Goal: Information Seeking & Learning: Learn about a topic

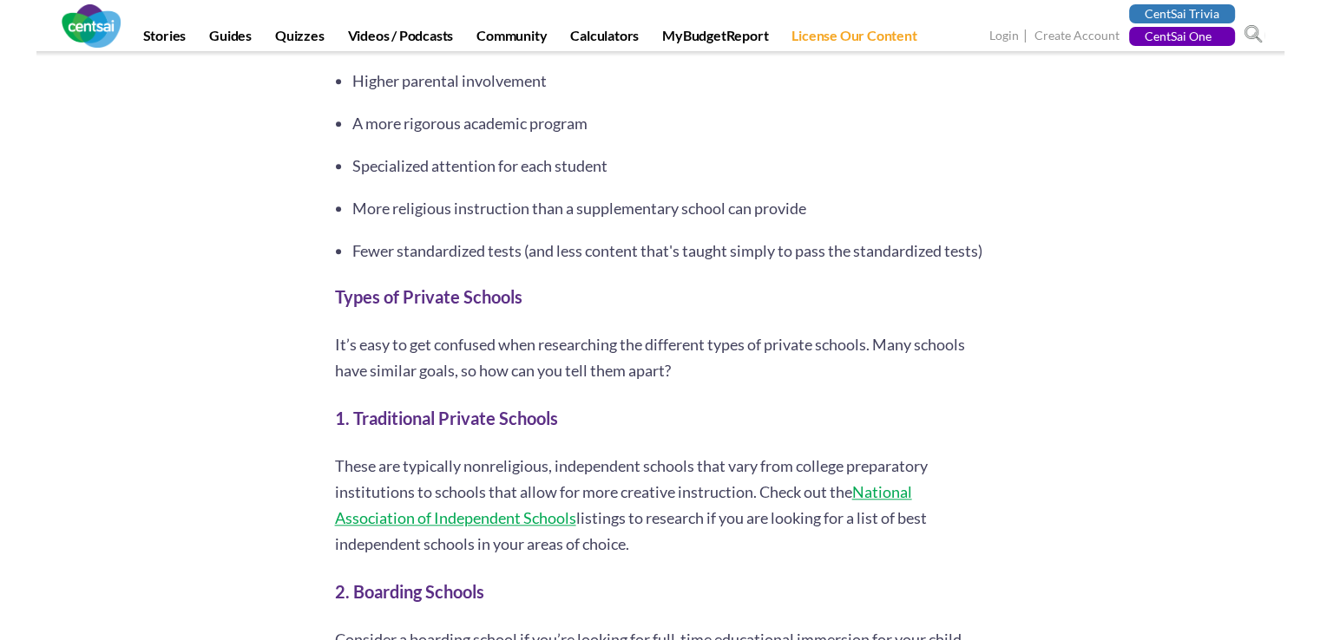
scroll to position [1855, 0]
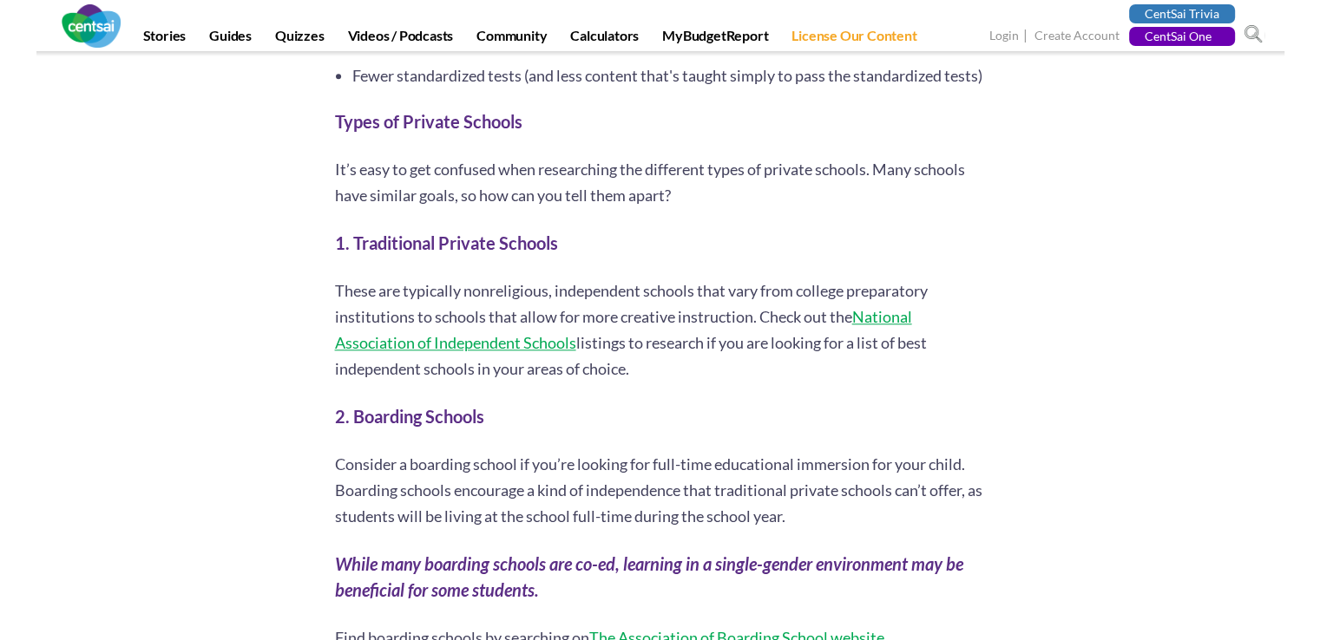
click at [570, 278] on p "These are typically nonreligious, independent schools that vary from college pr…" at bounding box center [660, 330] width 651 height 104
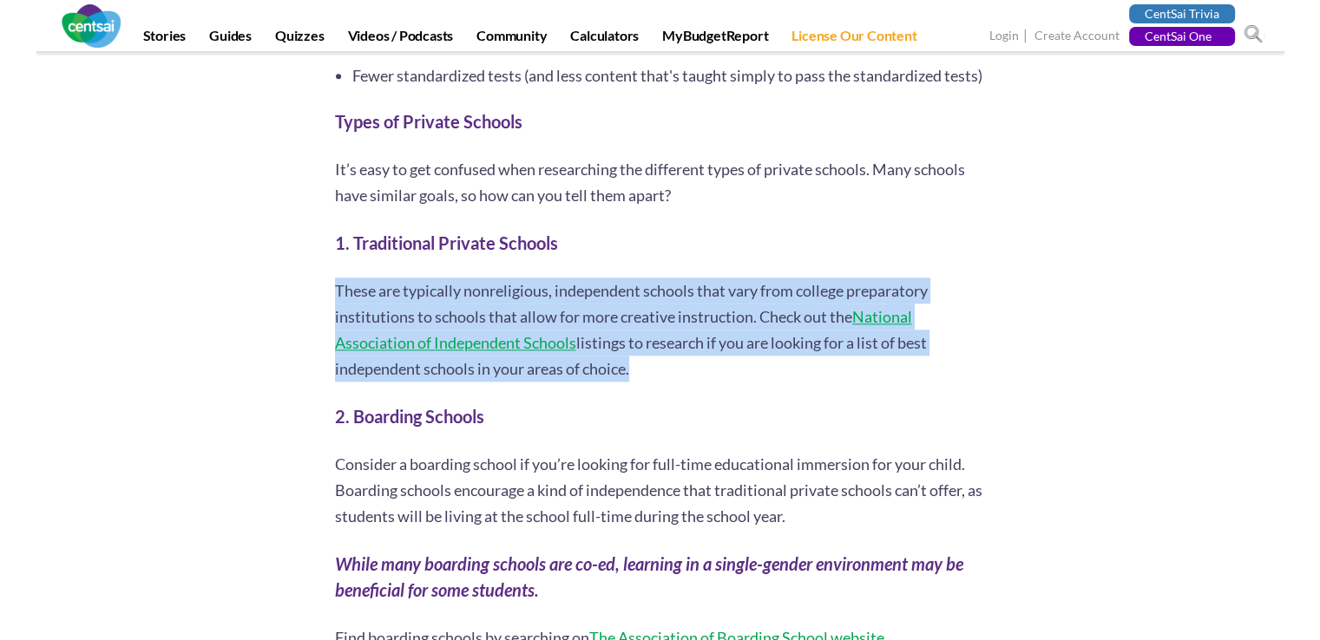
click at [570, 278] on p "These are typically nonreligious, independent schools that vary from college pr…" at bounding box center [660, 330] width 651 height 104
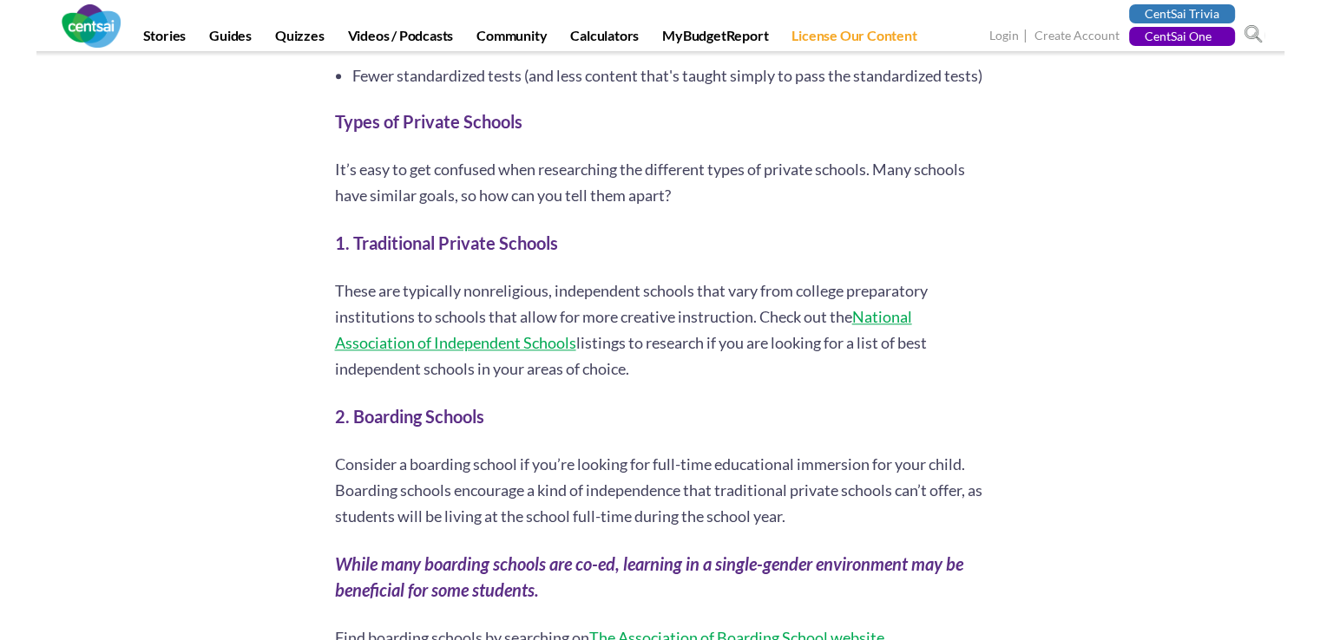
click at [581, 191] on div "I attended public school from kindergarten through 12th grade, and I was happy …" at bounding box center [660, 474] width 651 height 3051
drag, startPoint x: 593, startPoint y: 208, endPoint x: 352, endPoint y: 184, distance: 241.6
click at [352, 184] on div "I attended public school from kindergarten through 12th grade, and I was happy …" at bounding box center [660, 474] width 651 height 3051
copy strong "Traditional Private Schools"
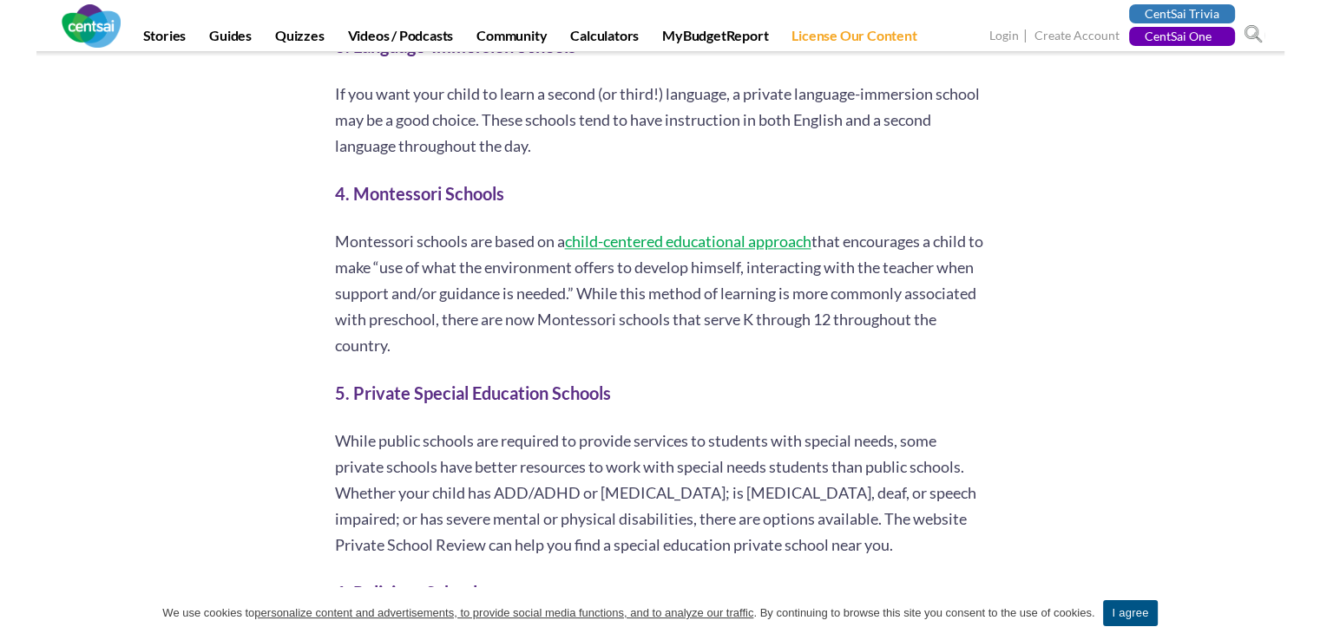
scroll to position [2663, 0]
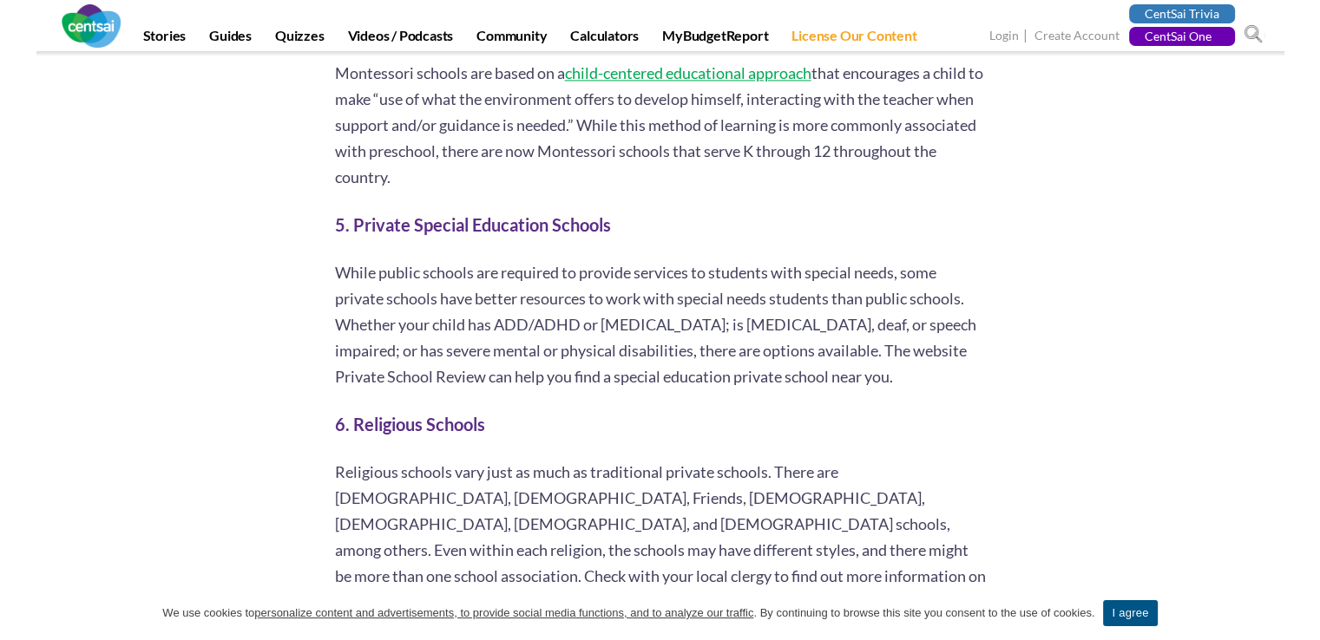
click at [651, 259] on p "While public schools are required to provide services to students with special …" at bounding box center [660, 324] width 651 height 130
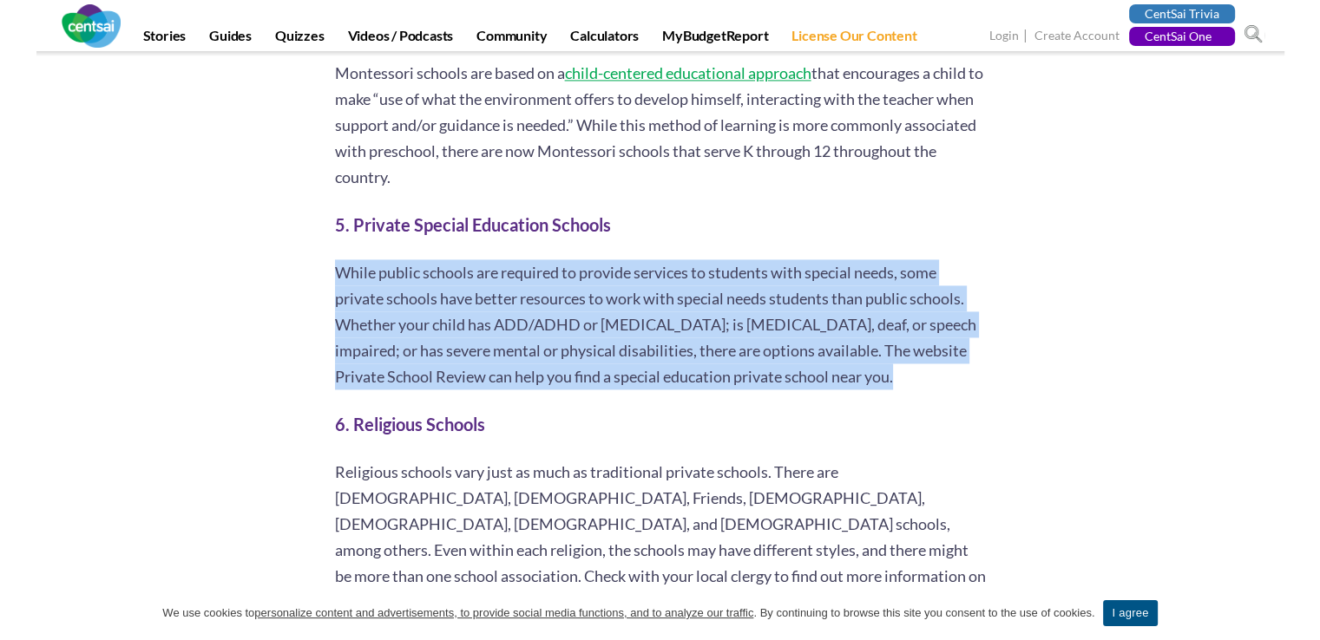
click at [651, 259] on p "While public schools are required to provide services to students with special …" at bounding box center [660, 324] width 651 height 130
click at [653, 272] on p "While public schools are required to provide services to students with special …" at bounding box center [660, 324] width 651 height 130
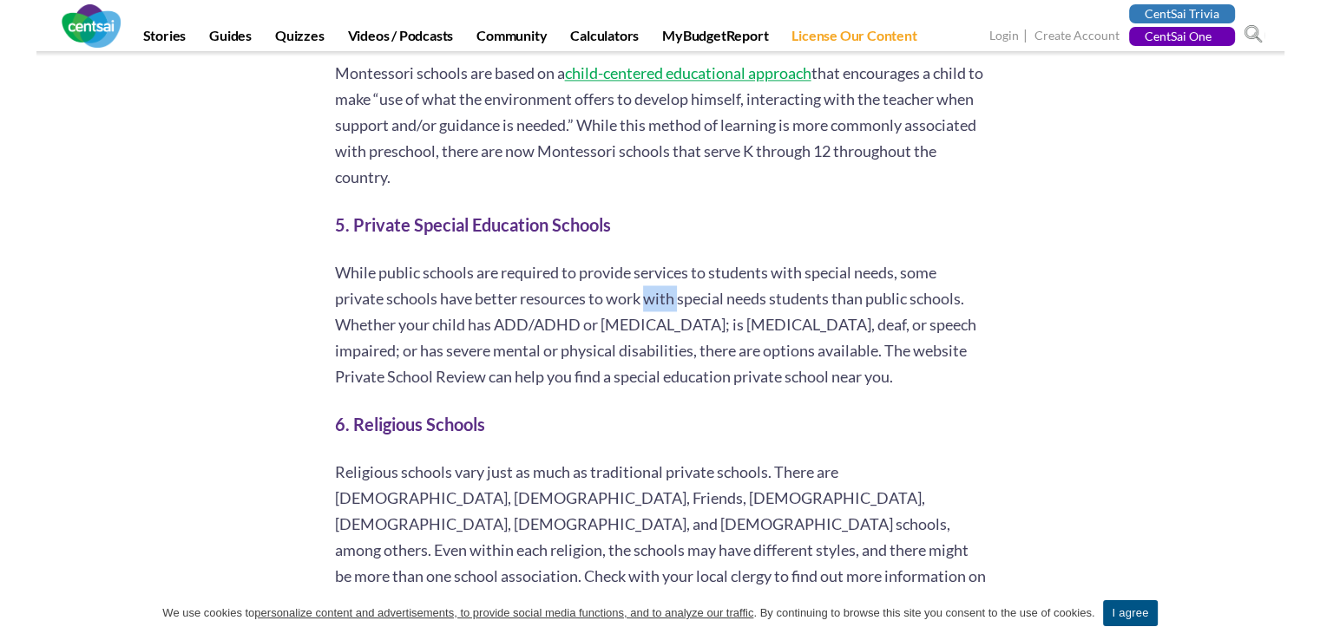
click at [653, 272] on p "While public schools are required to provide services to students with special …" at bounding box center [660, 324] width 651 height 130
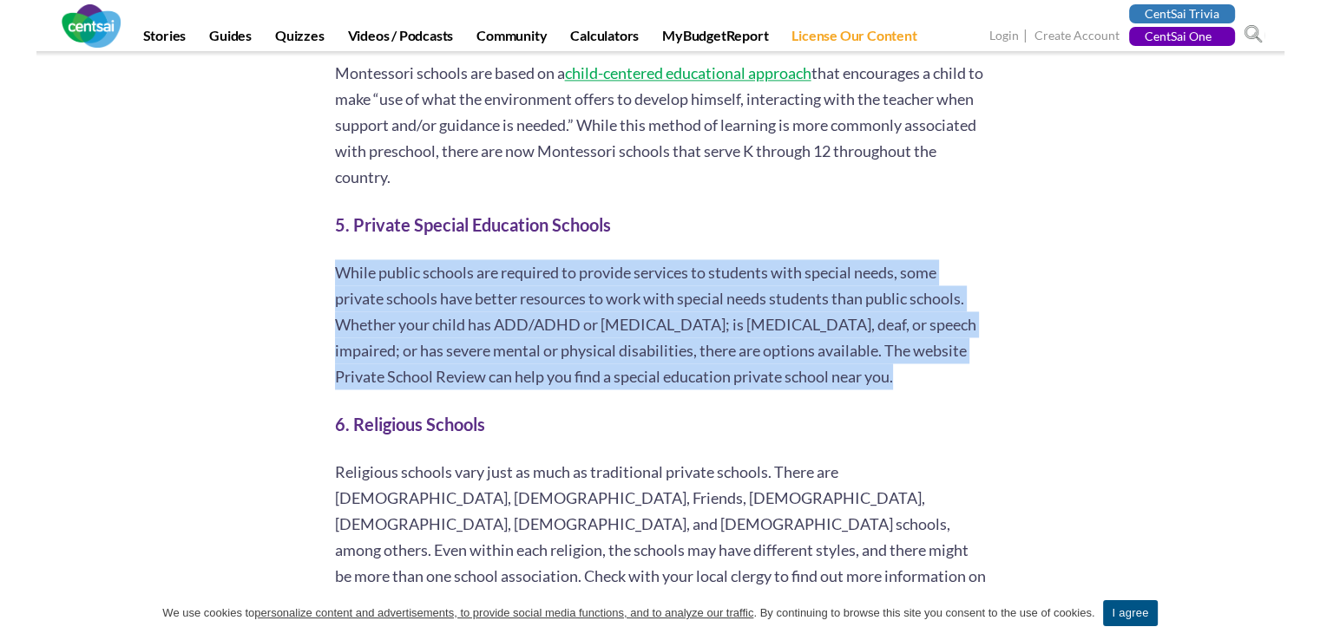
click at [653, 272] on p "While public schools are required to provide services to students with special …" at bounding box center [660, 324] width 651 height 130
click at [656, 295] on p "While public schools are required to provide services to students with special …" at bounding box center [660, 324] width 651 height 130
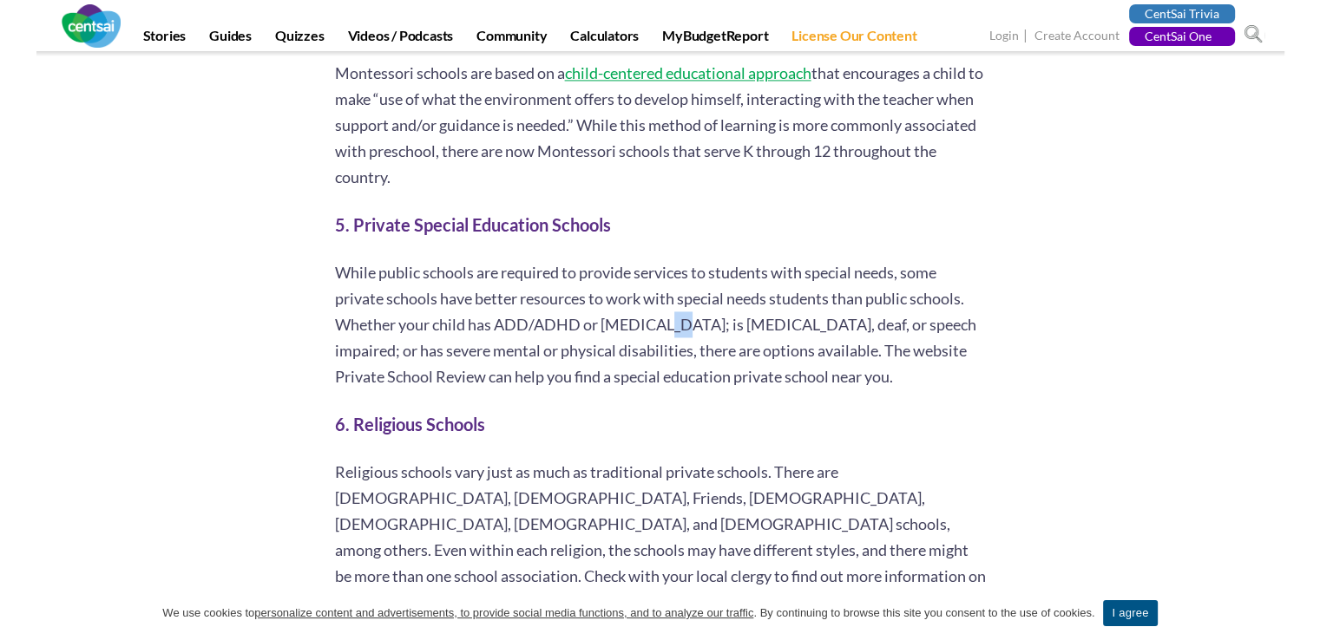
click at [656, 295] on p "While public schools are required to provide services to students with special …" at bounding box center [660, 324] width 651 height 130
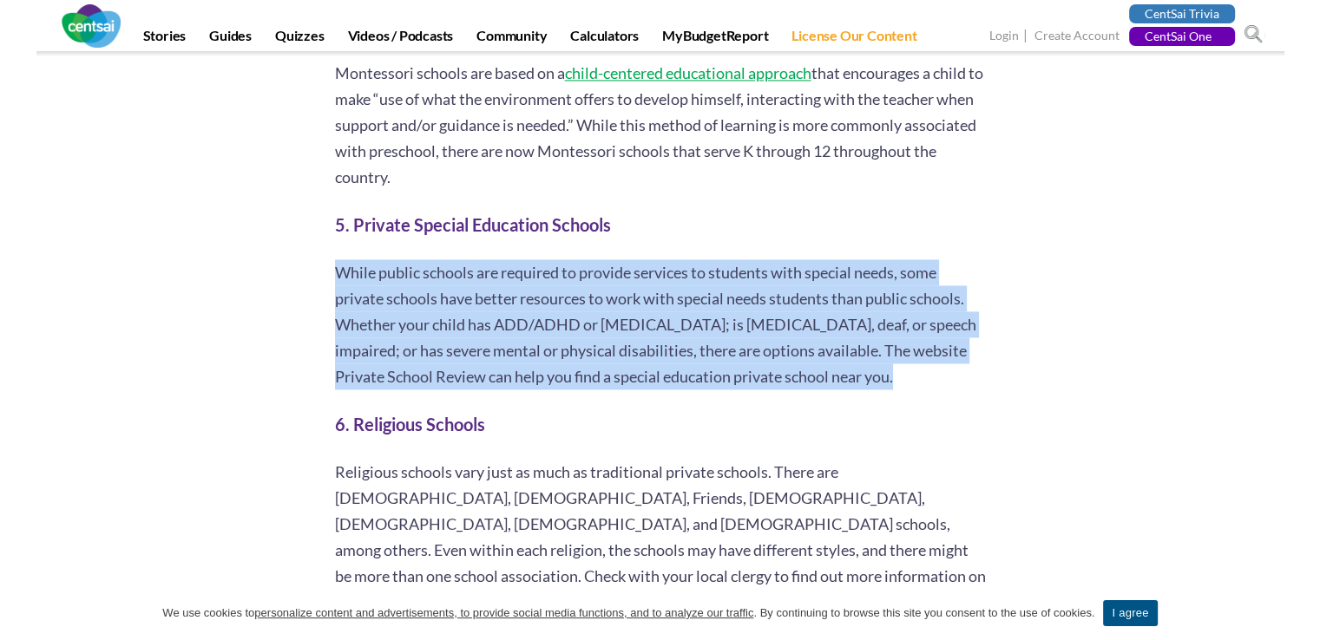
click at [656, 295] on p "While public schools are required to provide services to students with special …" at bounding box center [660, 324] width 651 height 130
click at [639, 345] on p "While public schools are required to provide services to students with special …" at bounding box center [660, 324] width 651 height 130
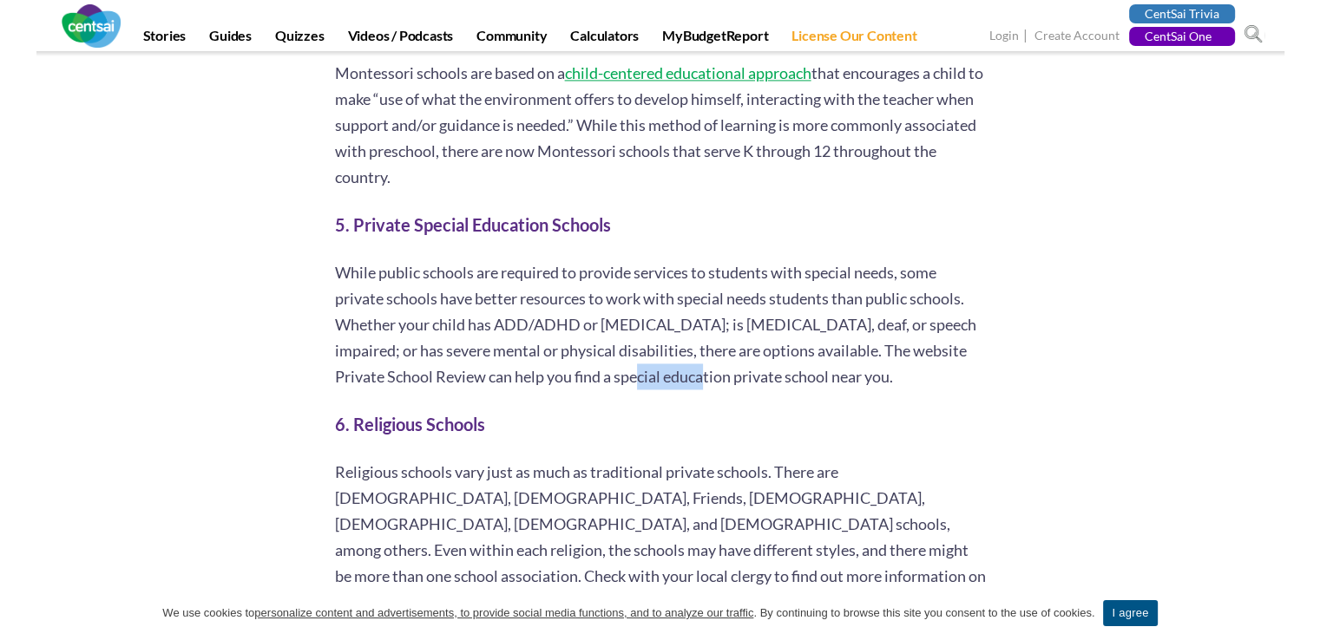
click at [639, 345] on p "While public schools are required to provide services to students with special …" at bounding box center [660, 324] width 651 height 130
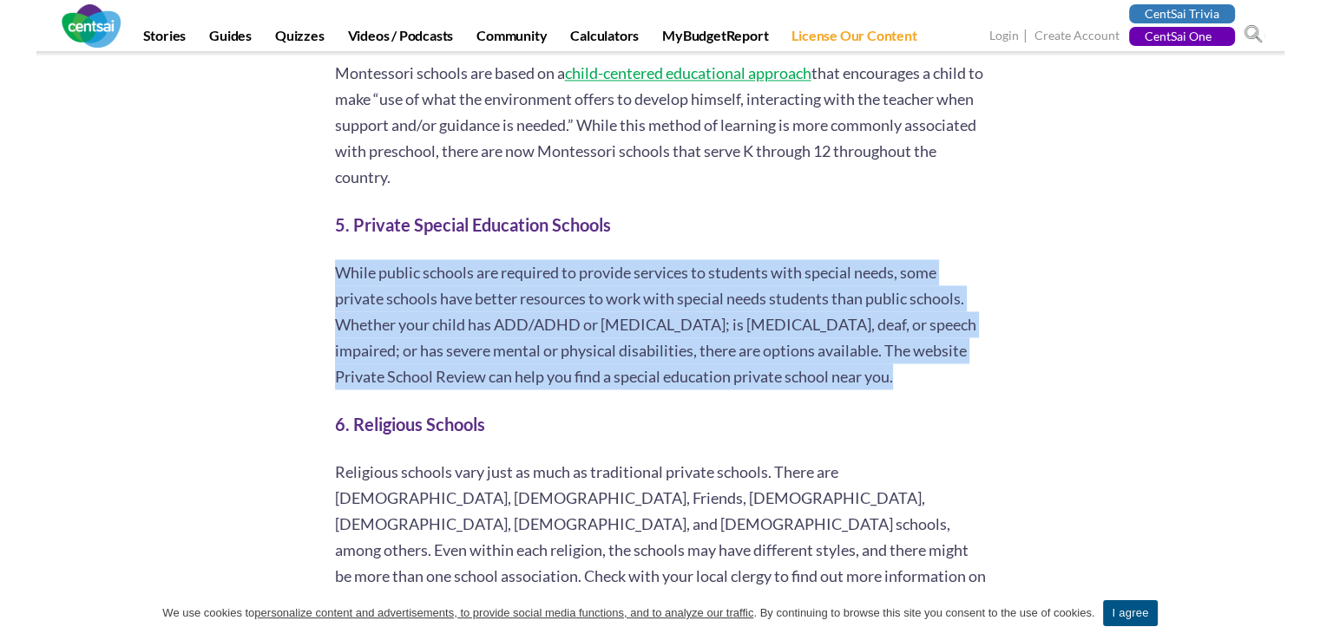
click at [639, 345] on p "While public schools are required to provide services to students with special …" at bounding box center [660, 324] width 651 height 130
click at [621, 468] on p "Religious schools vary just as much as traditional private schools. There are […" at bounding box center [660, 537] width 651 height 156
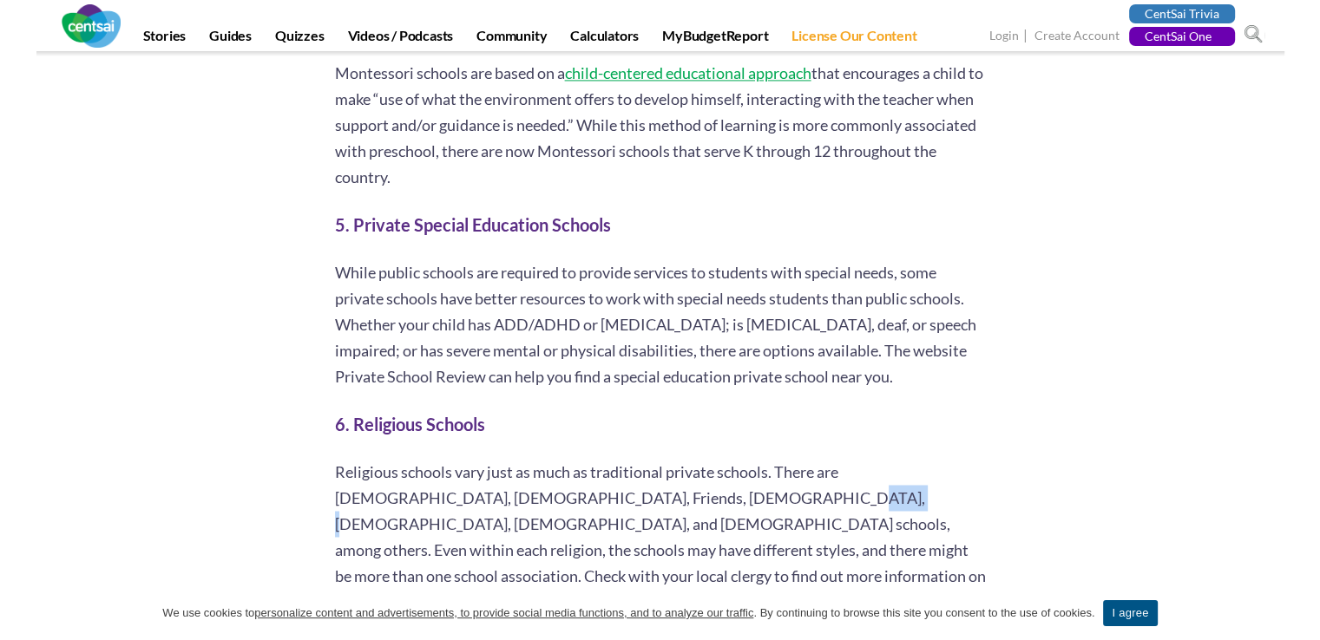
click at [621, 468] on p "Religious schools vary just as much as traditional private schools. There are […" at bounding box center [660, 537] width 651 height 156
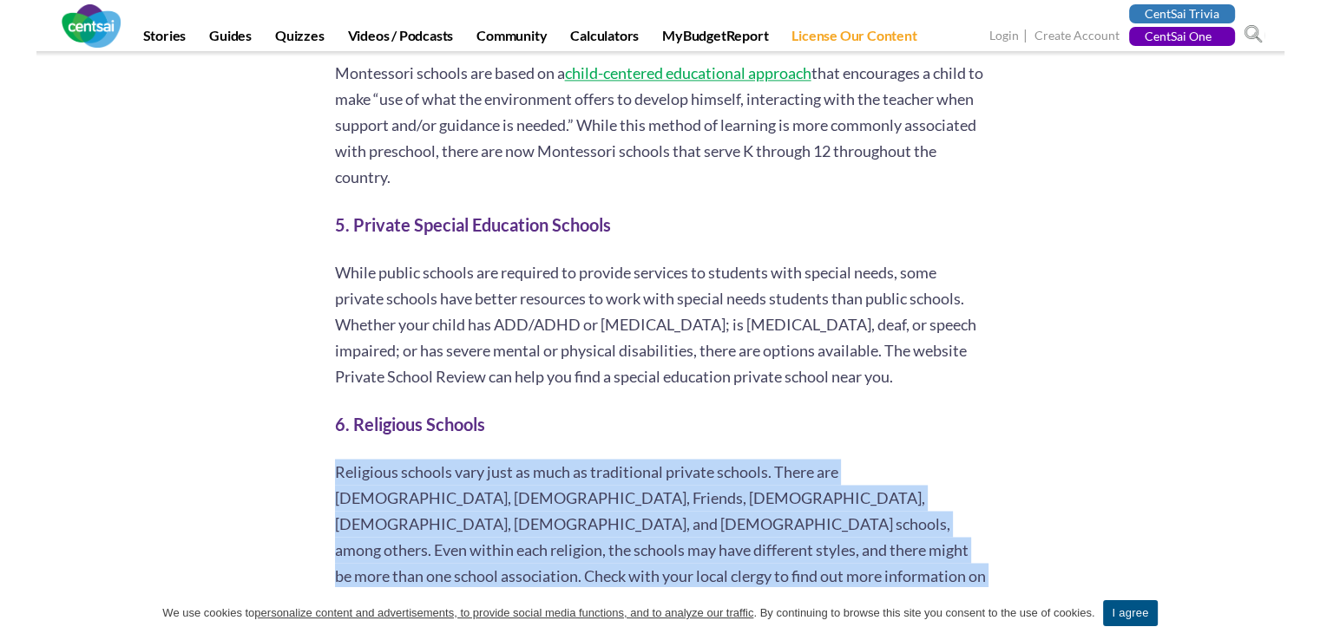
click at [621, 468] on p "Religious schools vary just as much as traditional private schools. There are […" at bounding box center [660, 537] width 651 height 156
click at [614, 459] on p "Religious schools vary just as much as traditional private schools. There are […" at bounding box center [660, 537] width 651 height 156
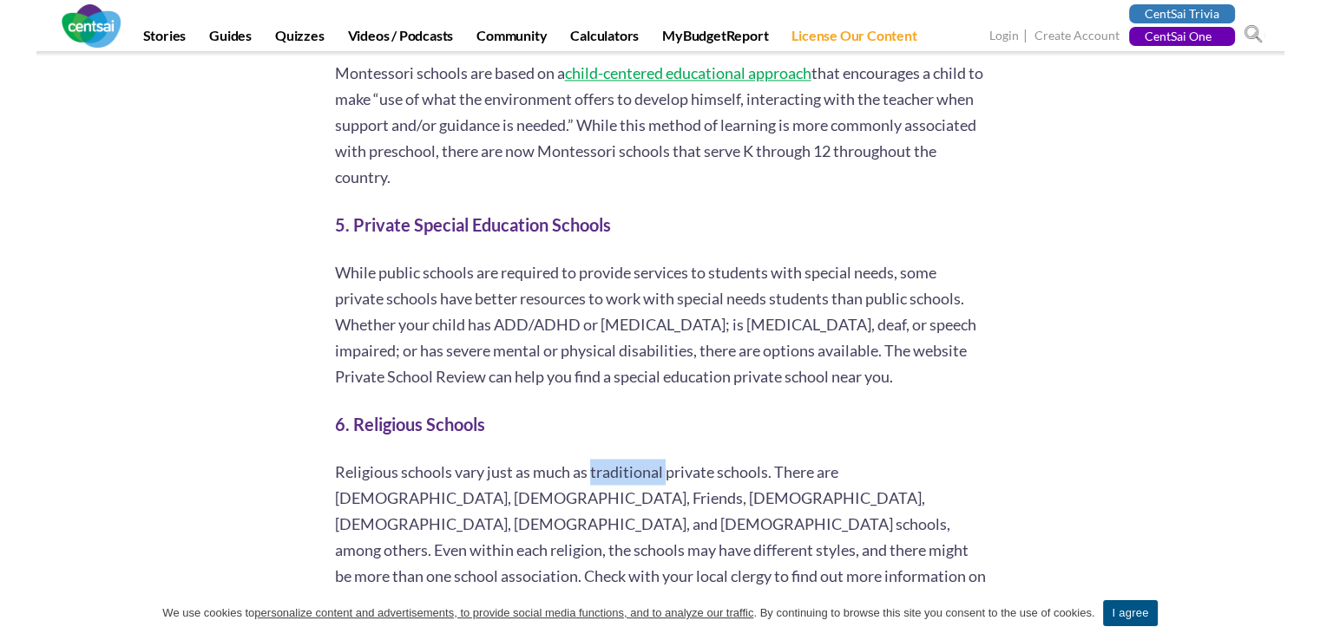
click at [614, 459] on p "Religious schools vary just as much as traditional private schools. There are […" at bounding box center [660, 537] width 651 height 156
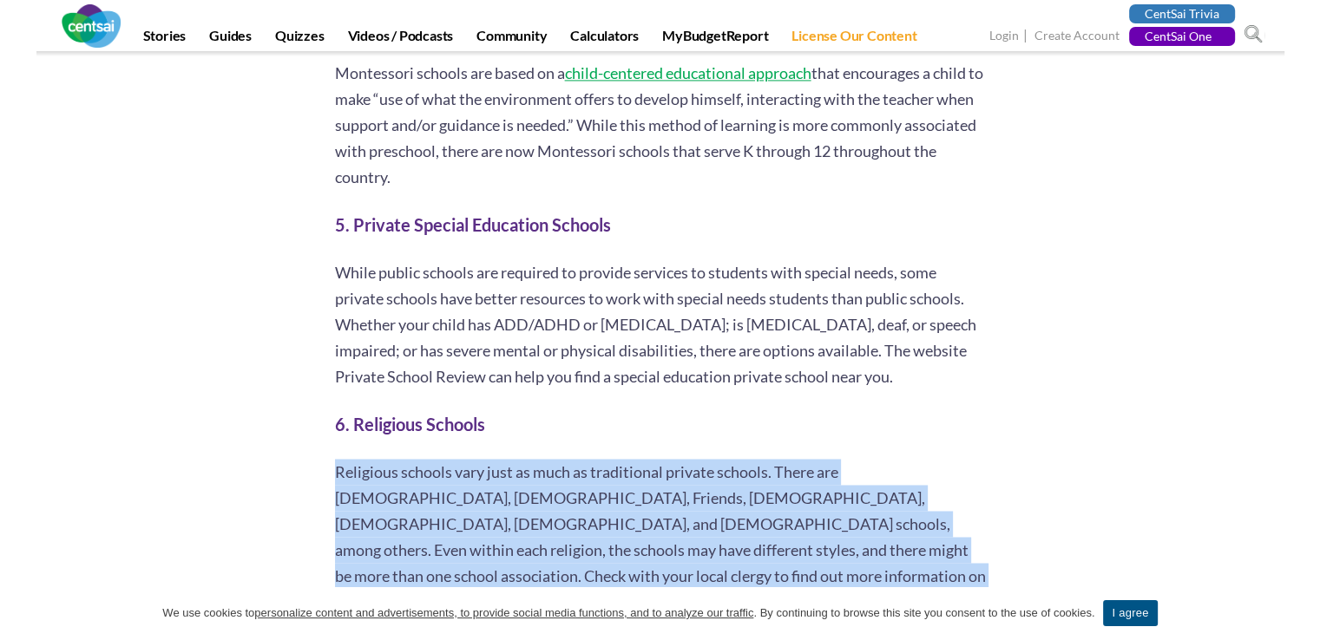
click at [614, 459] on p "Religious schools vary just as much as traditional private schools. There are […" at bounding box center [660, 537] width 651 height 156
click at [613, 459] on p "Religious schools vary just as much as traditional private schools. There are […" at bounding box center [660, 537] width 651 height 156
drag, startPoint x: 613, startPoint y: 443, endPoint x: 702, endPoint y: 542, distance: 134.0
click at [702, 542] on p "Religious schools vary just as much as traditional private schools. There are […" at bounding box center [660, 537] width 651 height 156
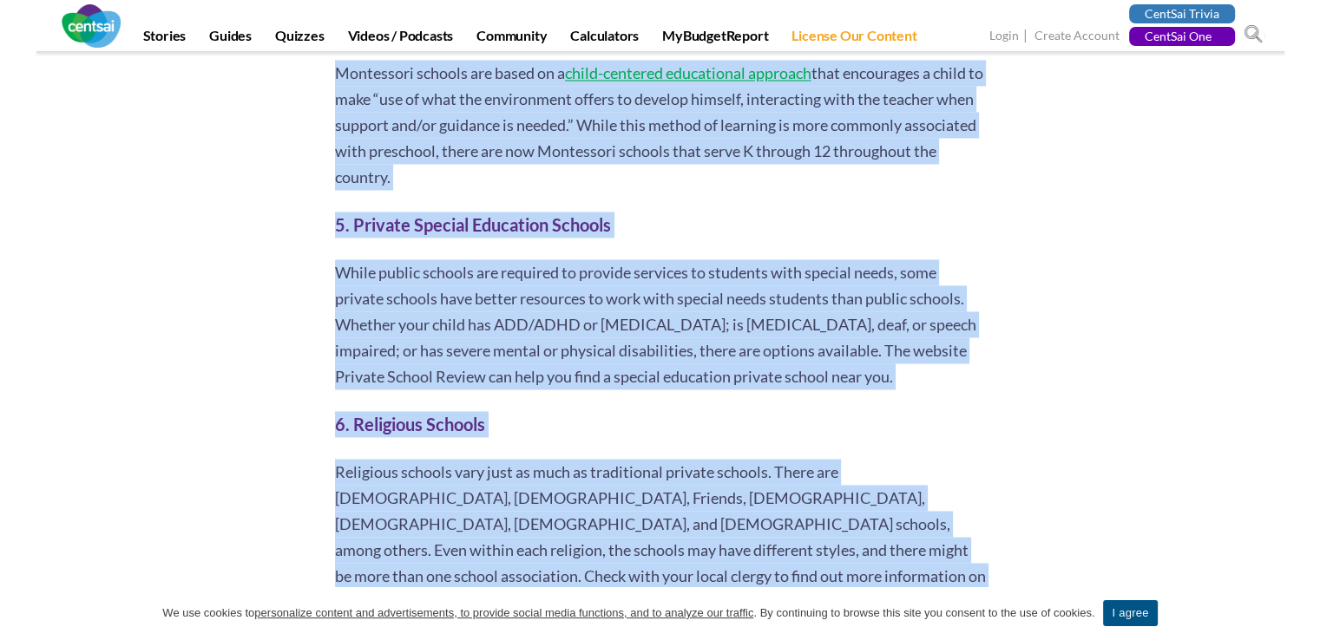
drag, startPoint x: 702, startPoint y: 542, endPoint x: 332, endPoint y: 390, distance: 400.8
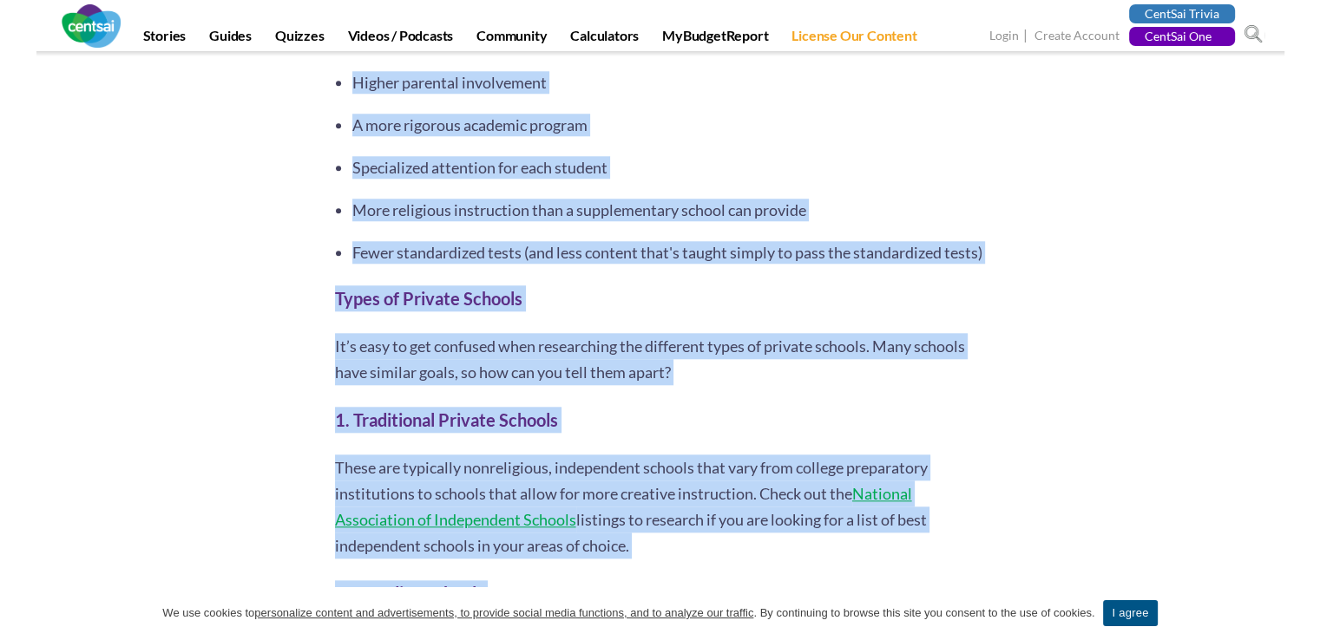
scroll to position [1816, 0]
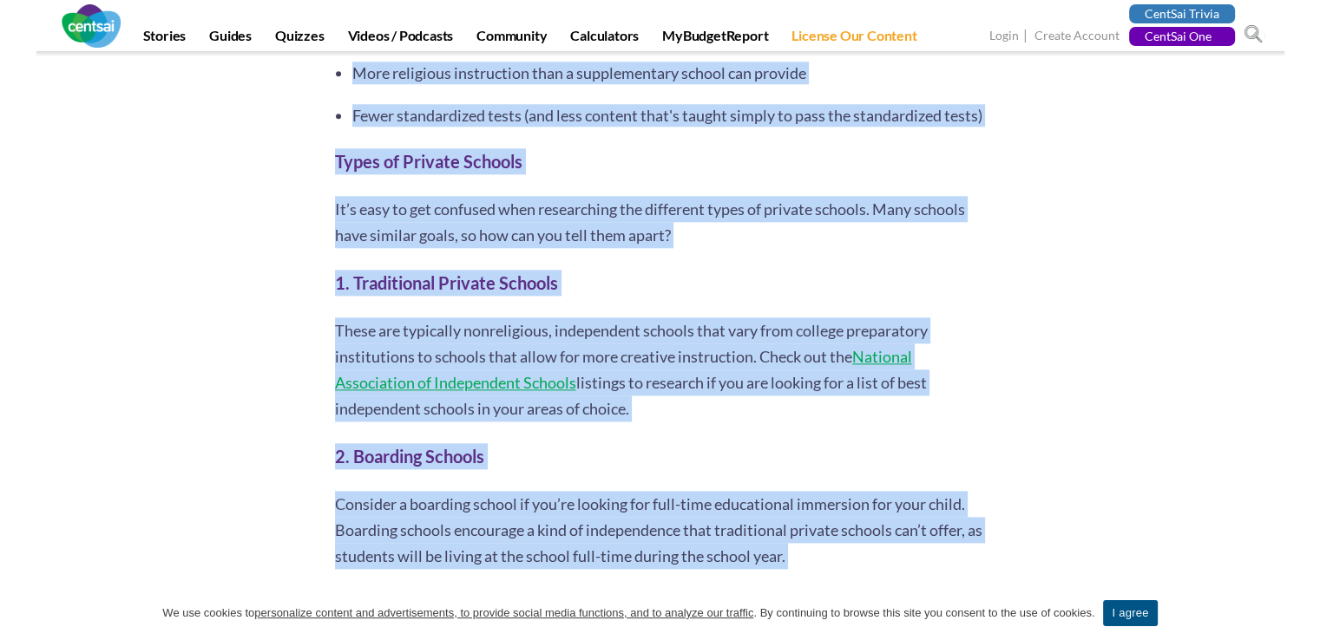
click at [811, 266] on div "I attended public school from kindergarten through 12th grade, and I was happy …" at bounding box center [660, 514] width 651 height 3051
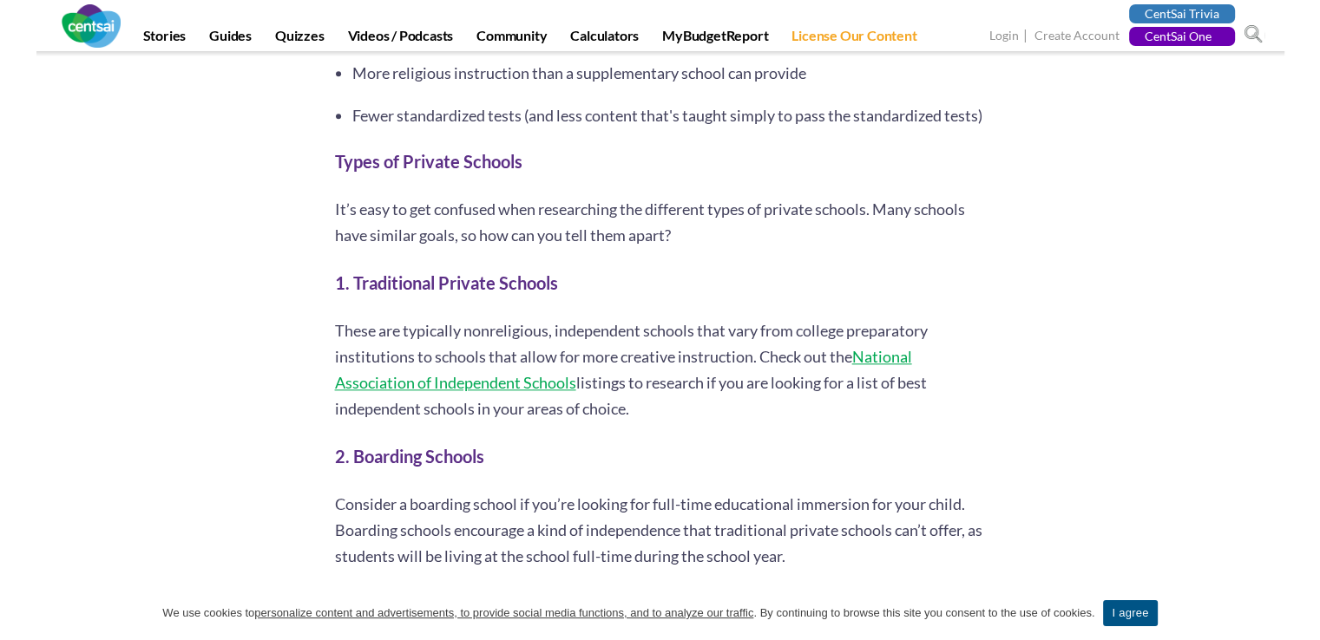
click at [1282, 335] on section "6 second take: Not all private schools are alike, whether in their focus or in …" at bounding box center [660, 356] width 1320 height 3734
